Goal: Task Accomplishment & Management: Manage account settings

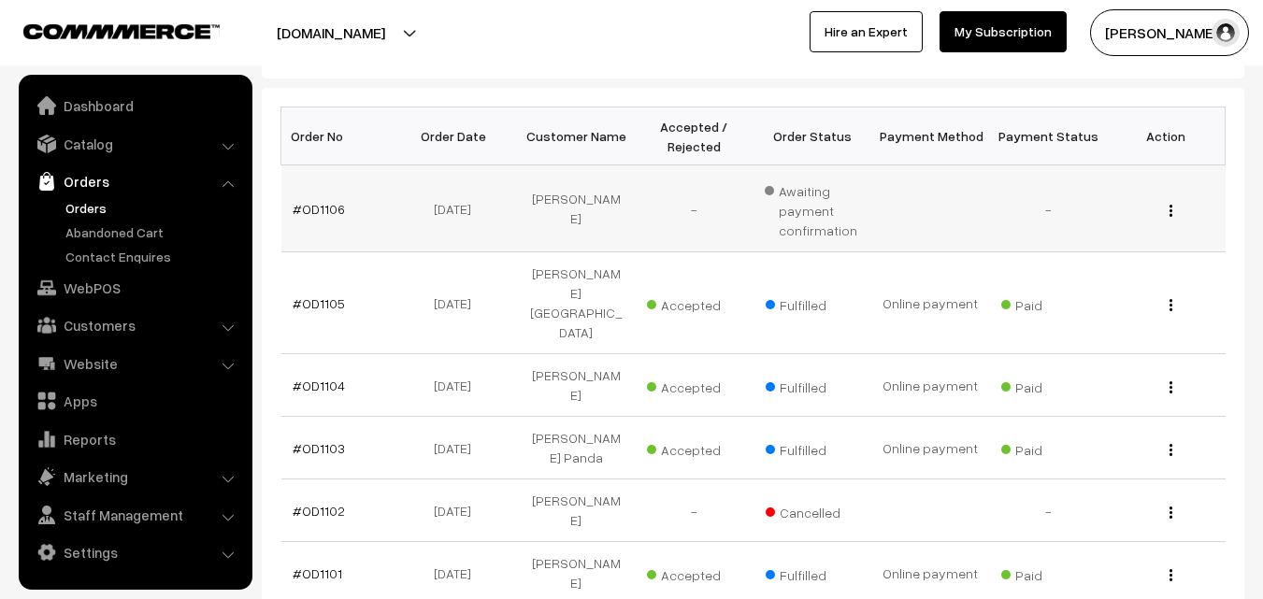
scroll to position [280, 0]
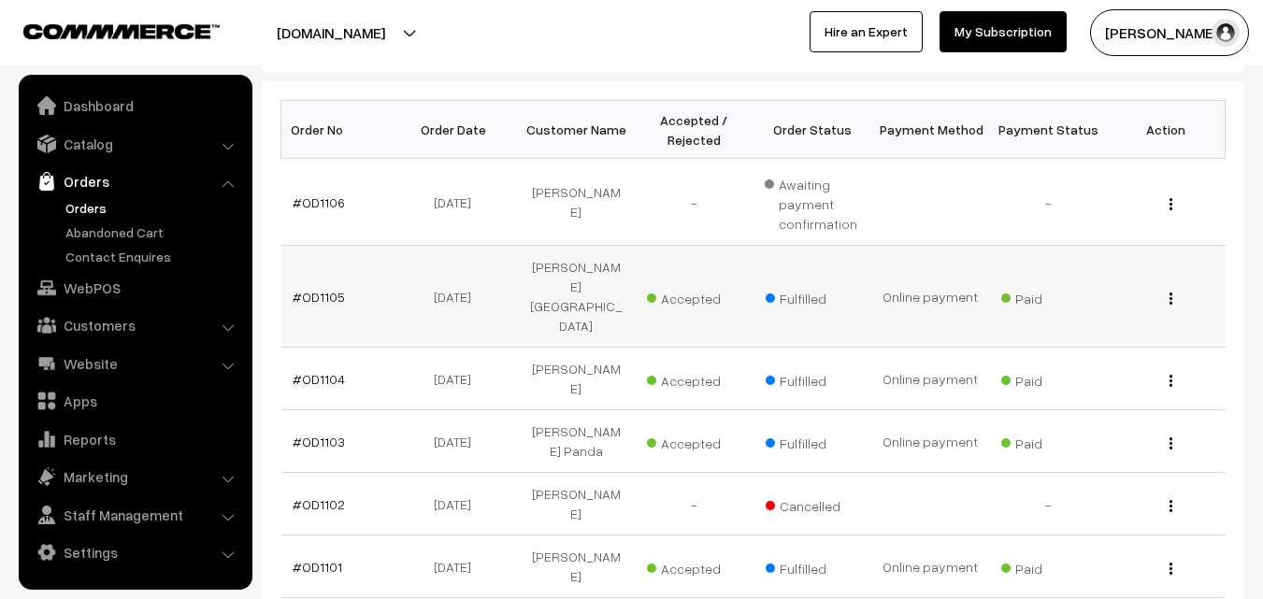
click at [317, 278] on td "#OD1105" at bounding box center [340, 297] width 118 height 102
click at [317, 289] on link "#OD1105" at bounding box center [319, 297] width 52 height 16
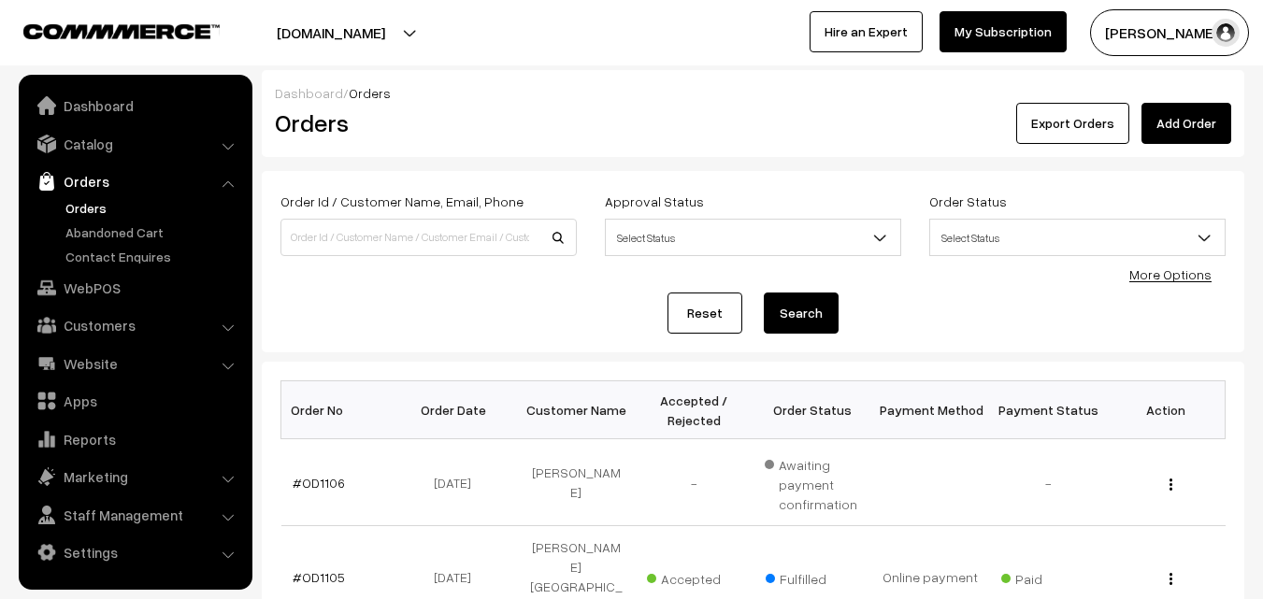
scroll to position [280, 0]
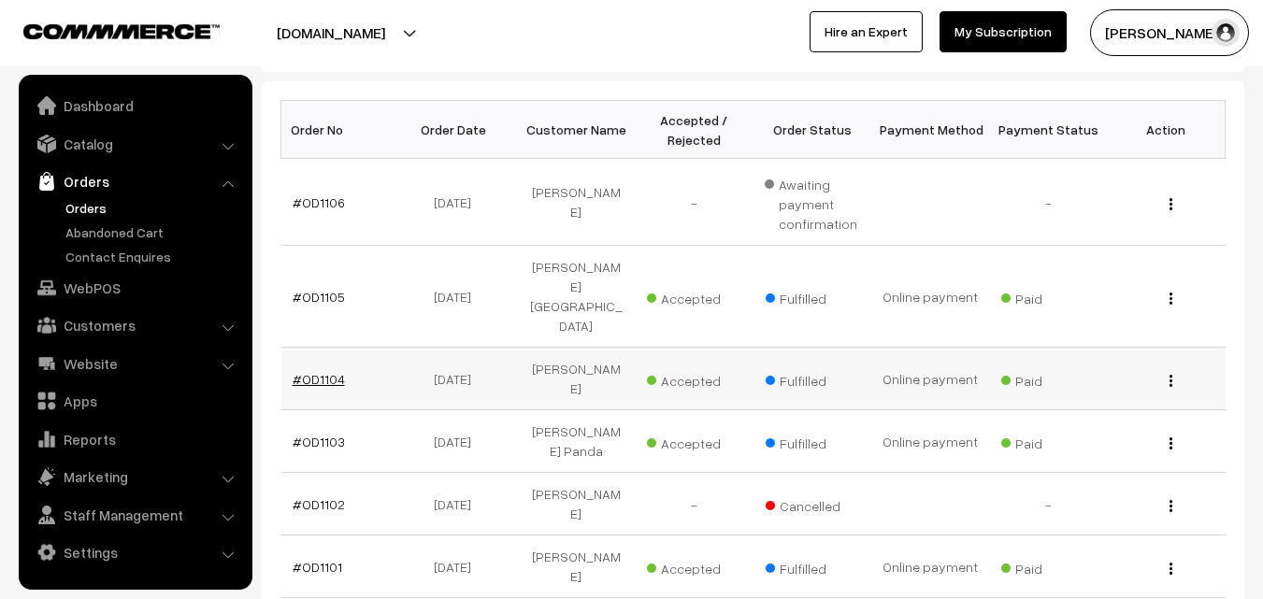
click at [313, 371] on link "#OD1104" at bounding box center [319, 379] width 52 height 16
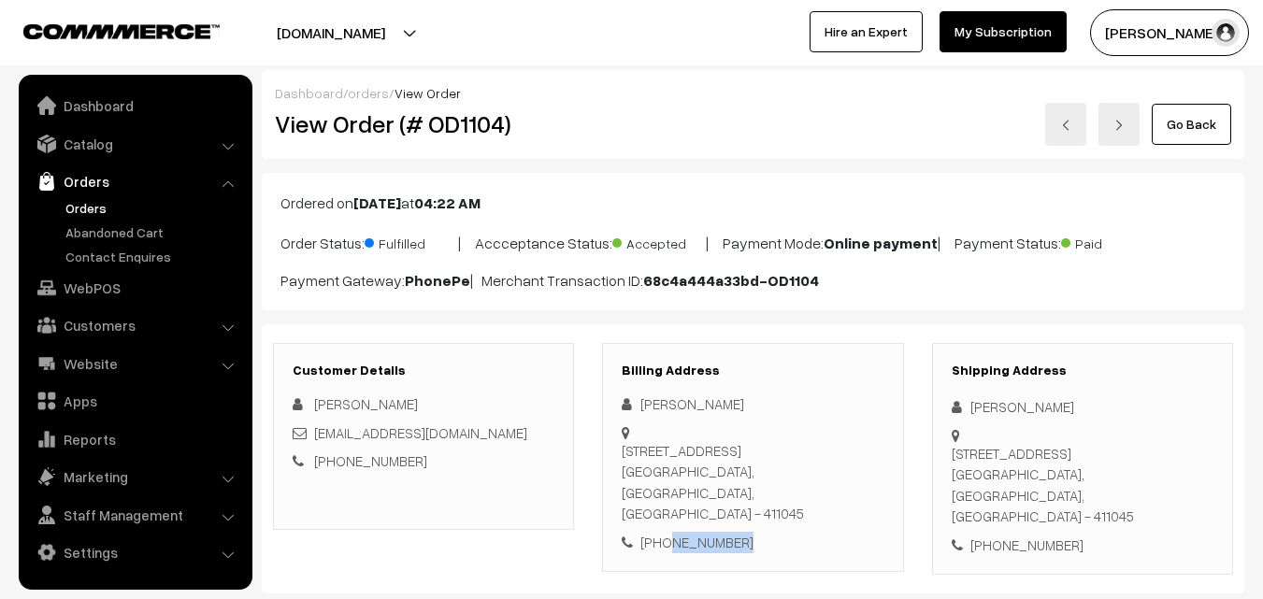
drag, startPoint x: 662, startPoint y: 519, endPoint x: 778, endPoint y: 519, distance: 115.9
click at [778, 532] on div "[PHONE_NUMBER]" at bounding box center [753, 542] width 262 height 21
copy div "9437070487"
